Goal: Navigation & Orientation: Find specific page/section

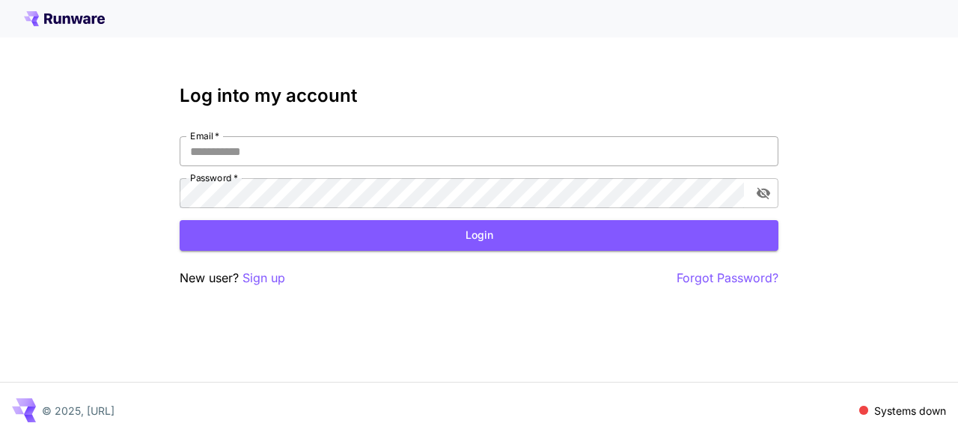
click at [257, 149] on input "Email   *" at bounding box center [479, 151] width 599 height 30
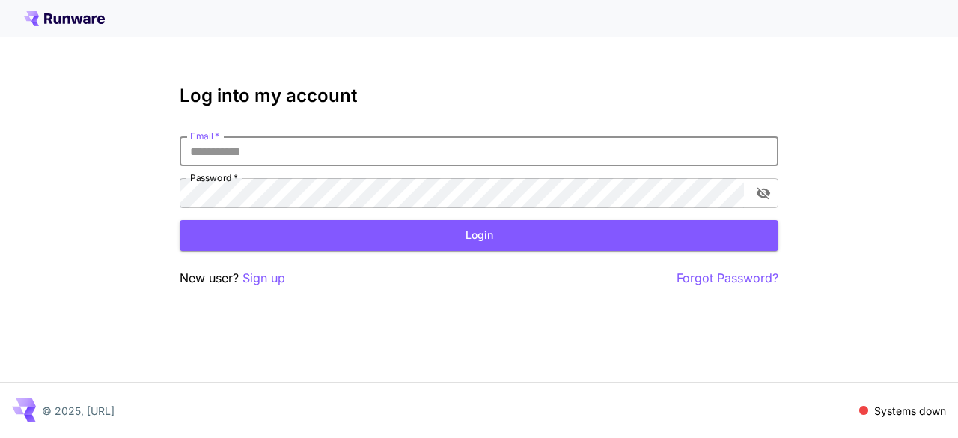
type input "**********"
click at [355, 238] on button "Login" at bounding box center [479, 235] width 599 height 31
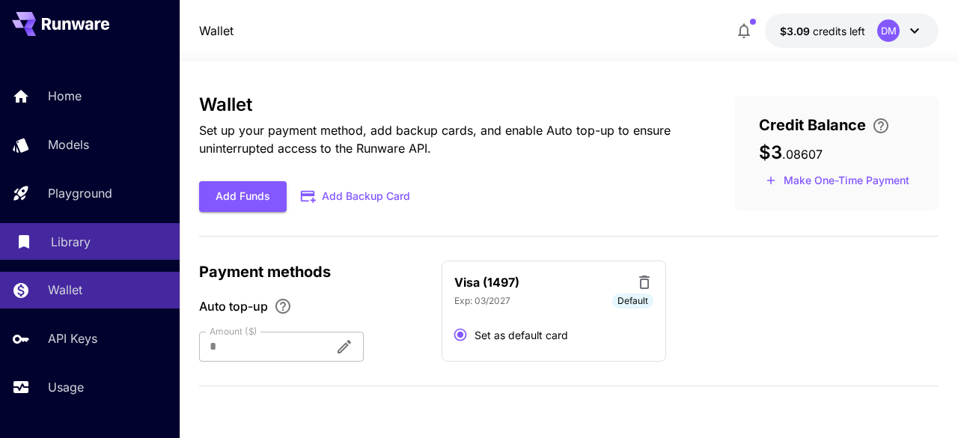
click at [61, 252] on link "Library" at bounding box center [90, 241] width 180 height 37
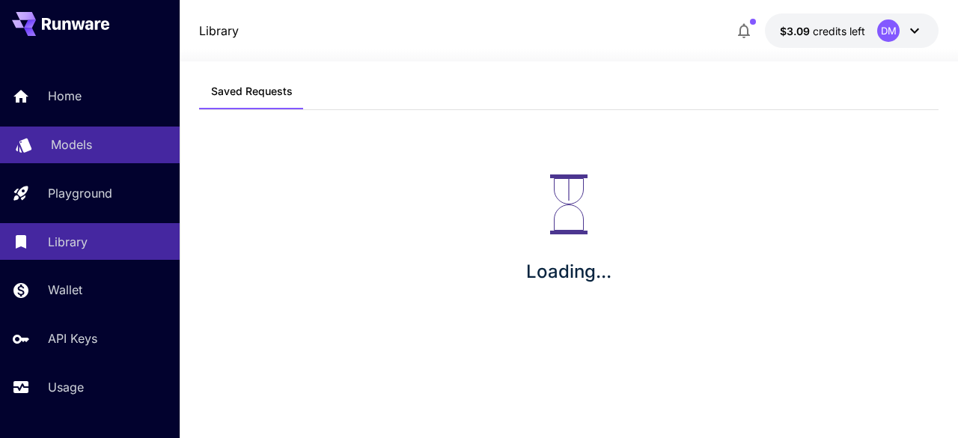
click at [66, 146] on p "Models" at bounding box center [71, 144] width 41 height 18
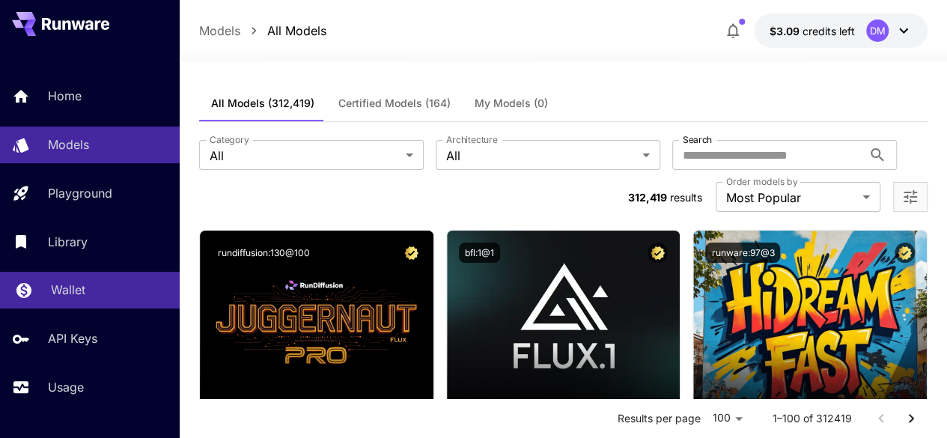
click at [62, 296] on p "Wallet" at bounding box center [68, 290] width 34 height 18
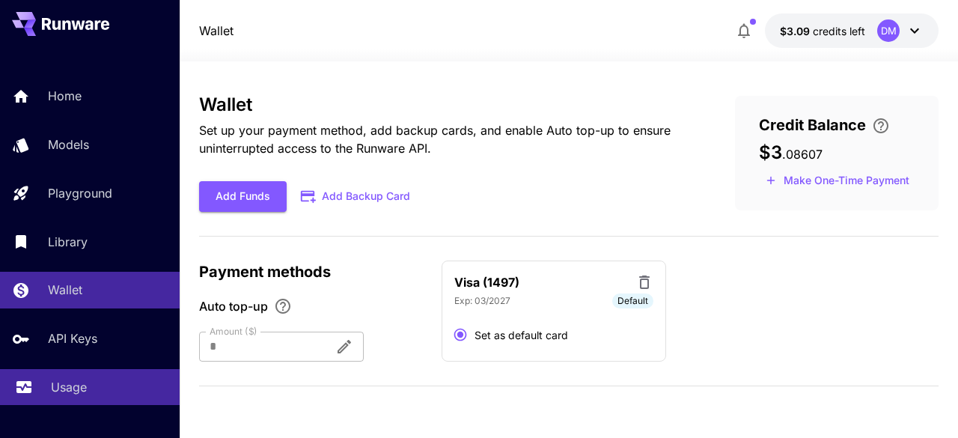
click at [73, 379] on p "Usage" at bounding box center [69, 387] width 36 height 18
